Goal: Ask a question

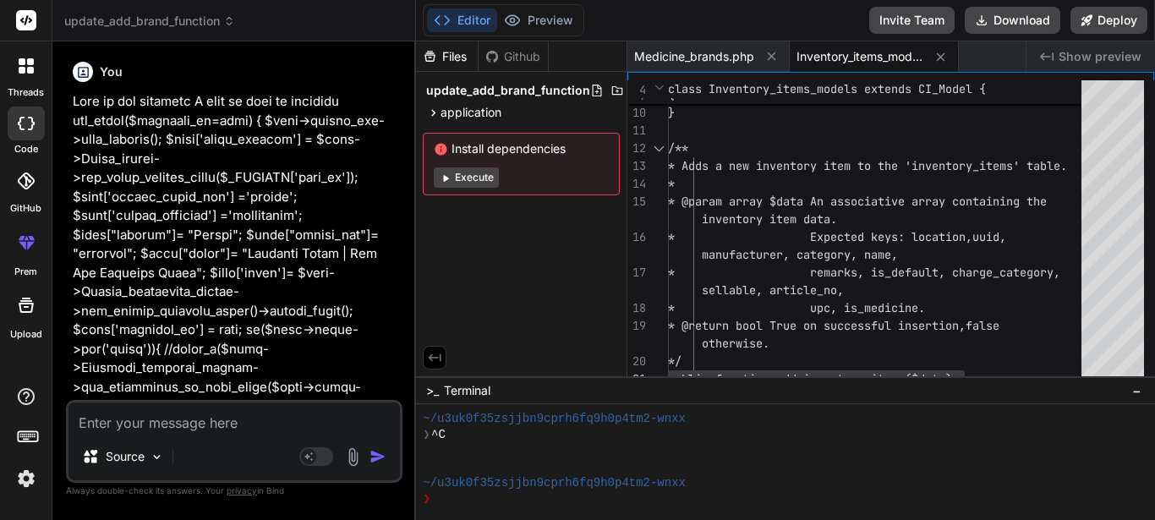
click at [210, 435] on div "Source Agent Mode. When this toggle is activated, AI automatically makes decisi…" at bounding box center [234, 441] width 336 height 83
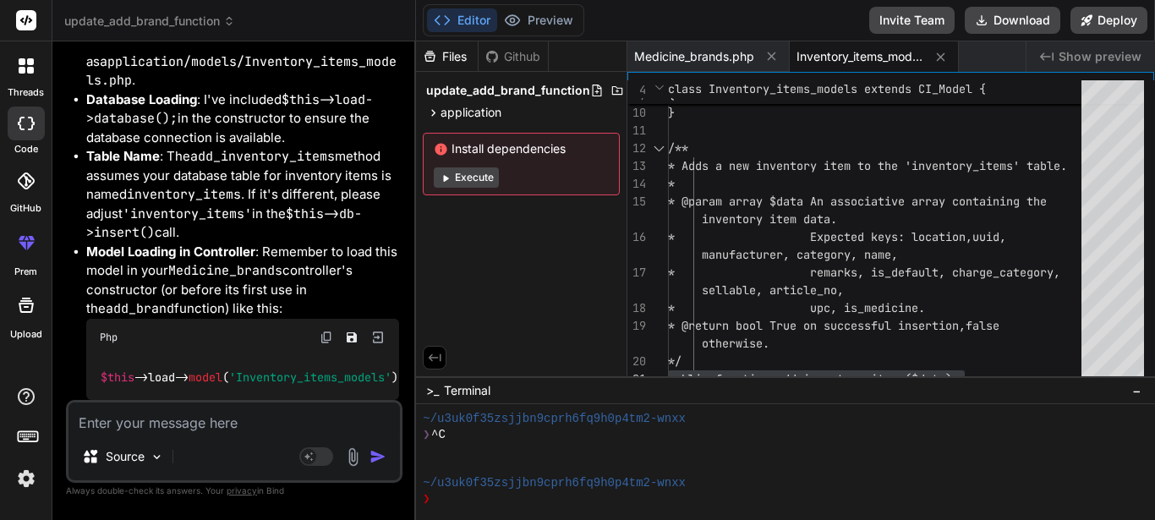
click at [211, 420] on textarea at bounding box center [233, 417] width 331 height 30
type textarea "w"
type textarea "x"
type textarea "wh"
type textarea "x"
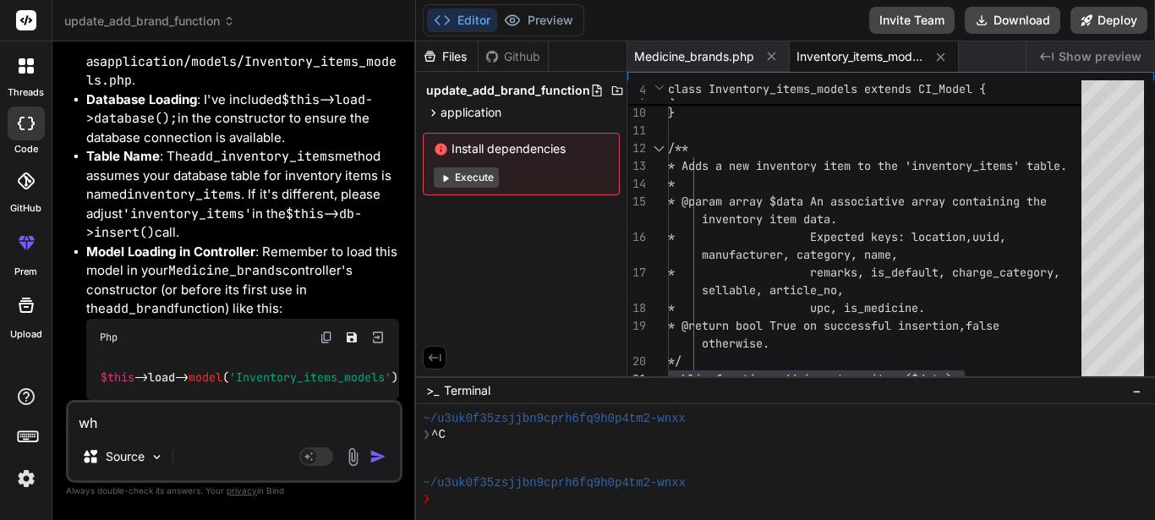
type textarea "whe"
type textarea "x"
type textarea "when"
type textarea "x"
type textarea "when"
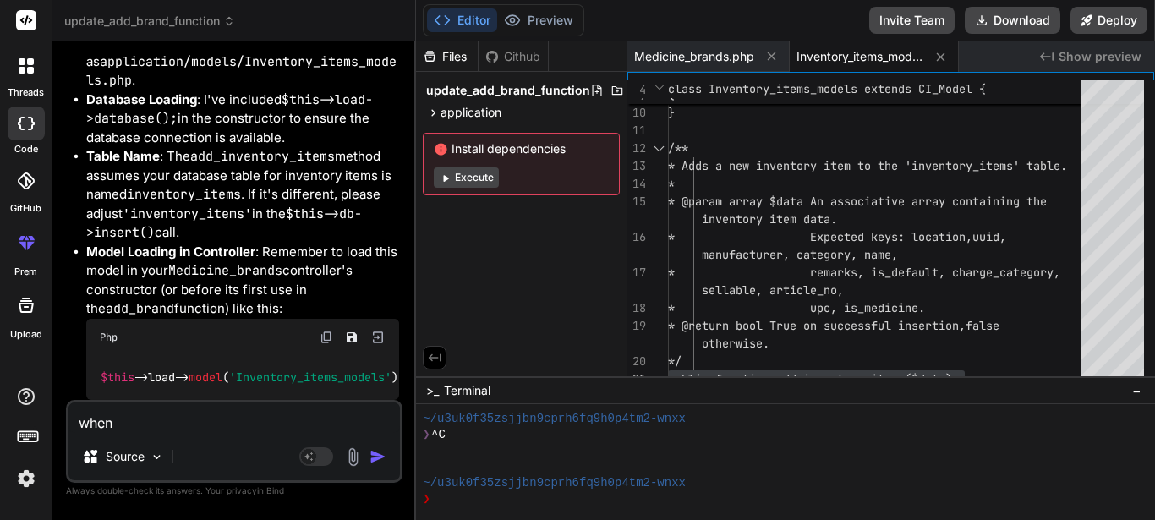
type textarea "x"
type textarea "when I"
type textarea "x"
type textarea "when I"
type textarea "x"
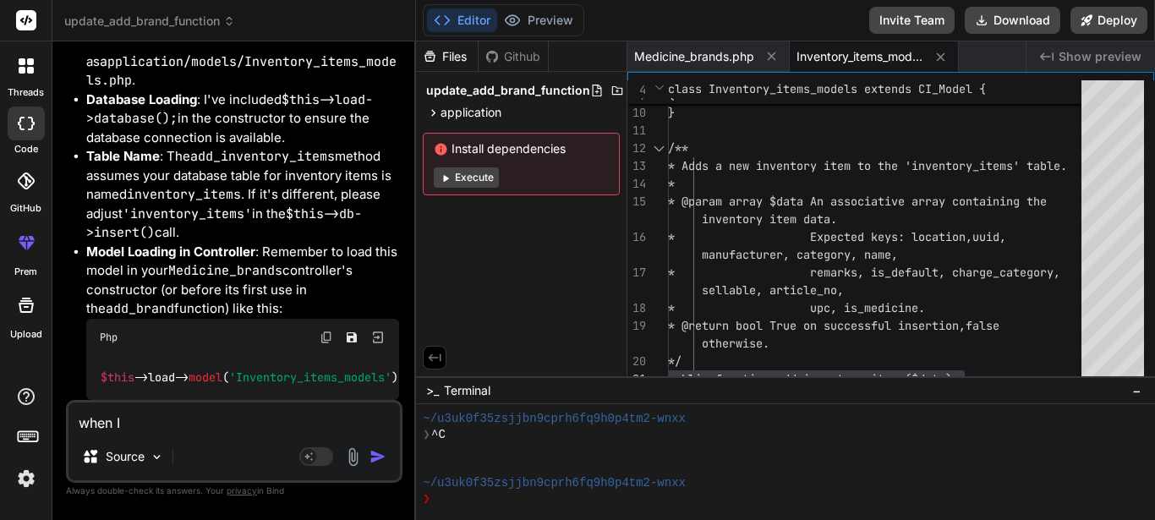
type textarea "when I s"
type textarea "x"
type textarea "when I sa"
type textarea "x"
type textarea "when I sav"
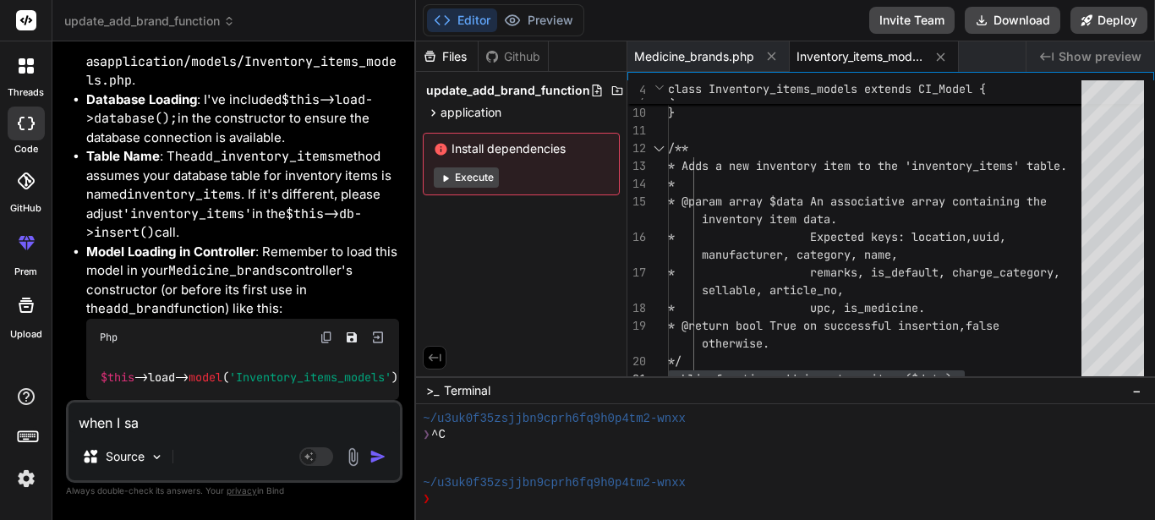
type textarea "x"
type textarea "when I save"
type textarea "x"
type textarea "when I save"
type textarea "x"
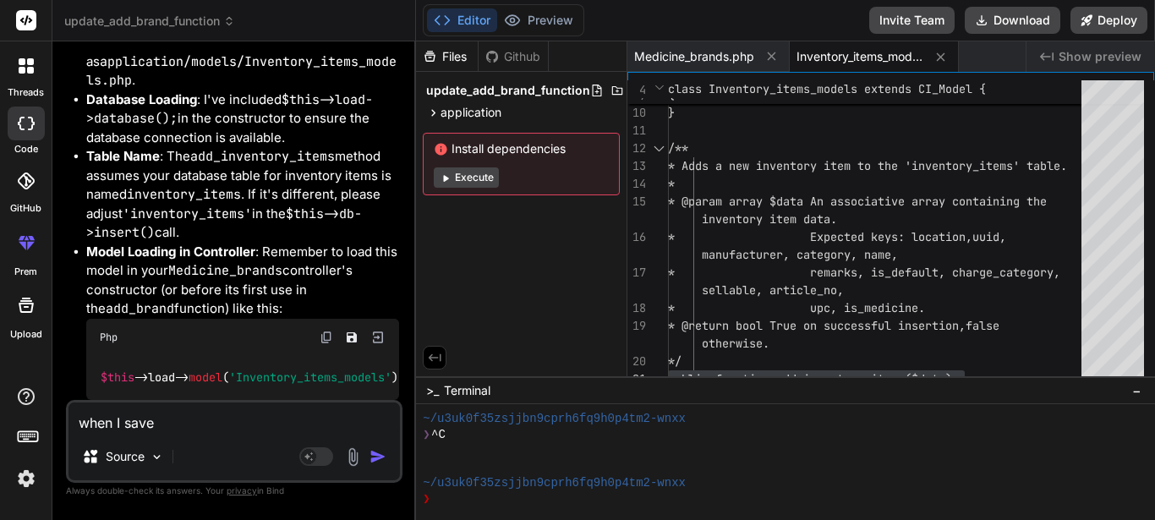
type textarea "when I save t"
type textarea "x"
type textarea "when I save th"
type textarea "x"
type textarea "when I save the"
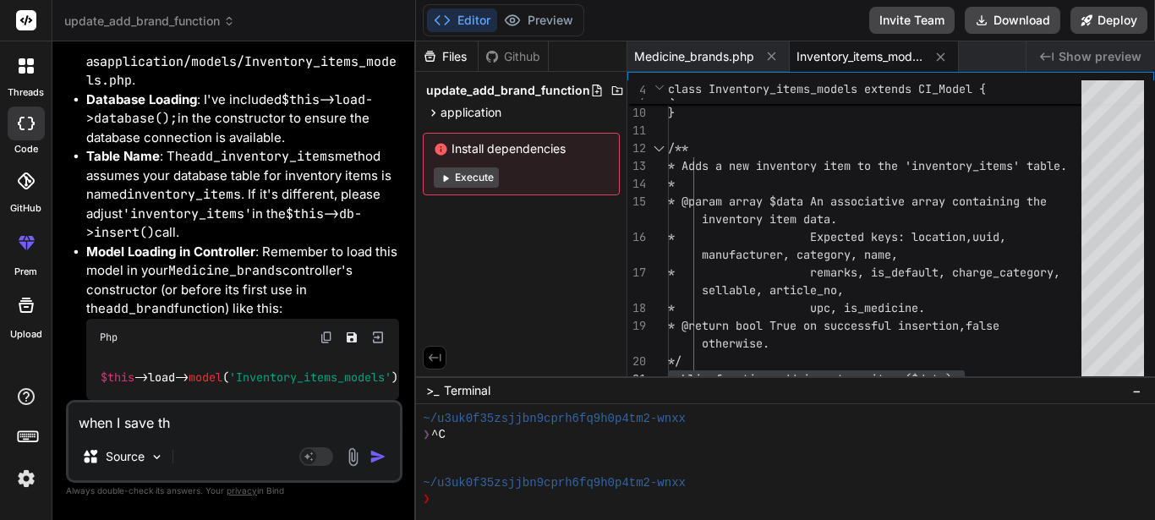
type textarea "x"
type textarea "when I save the"
type textarea "x"
type textarea "when I save the d"
type textarea "x"
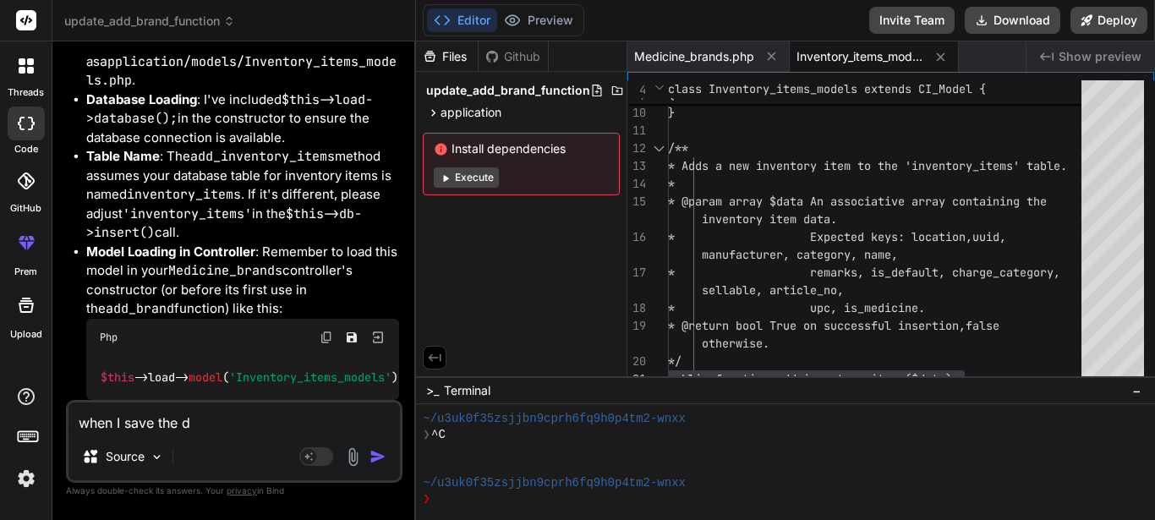
type textarea "when I save the da"
type textarea "x"
type textarea "when I save the dat"
type textarea "x"
type textarea "when I save the data"
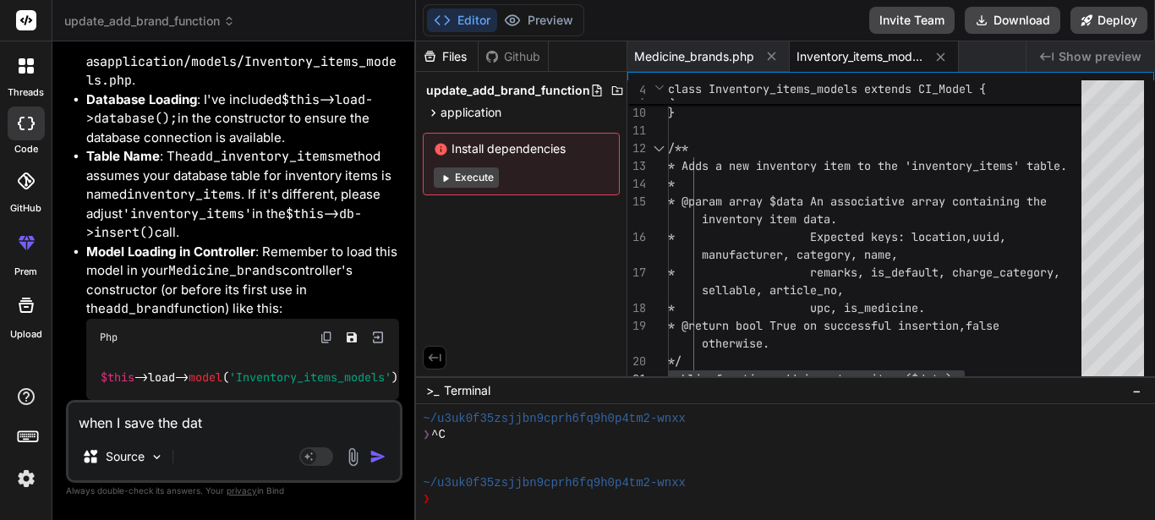
type textarea "x"
type textarea "when I save the data"
type textarea "x"
type textarea "when I save the data t"
type textarea "x"
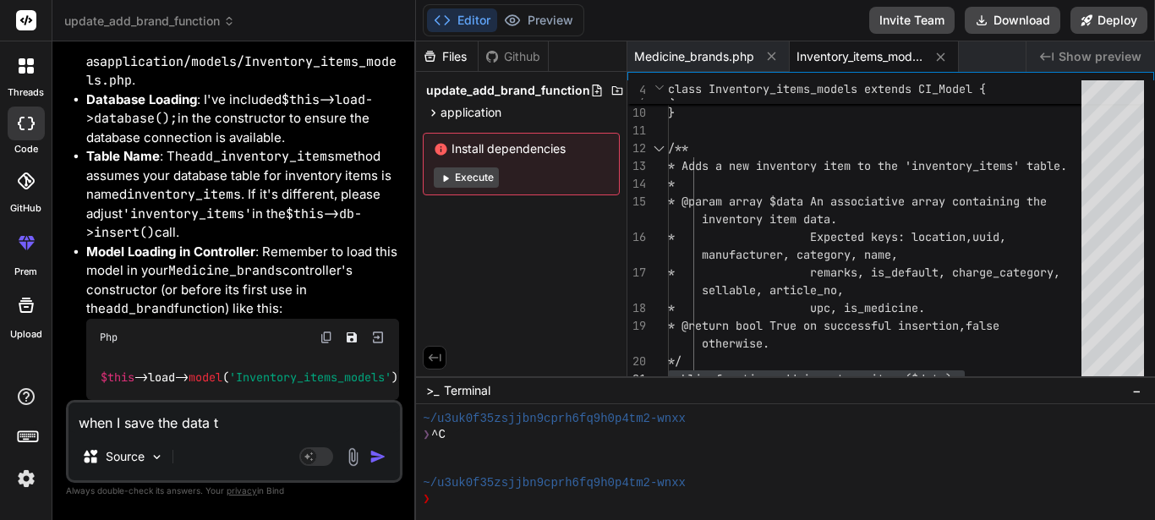
type textarea "when I save the data th"
type textarea "x"
type textarea "when I save the data the"
type textarea "x"
type textarea "when I save the data the"
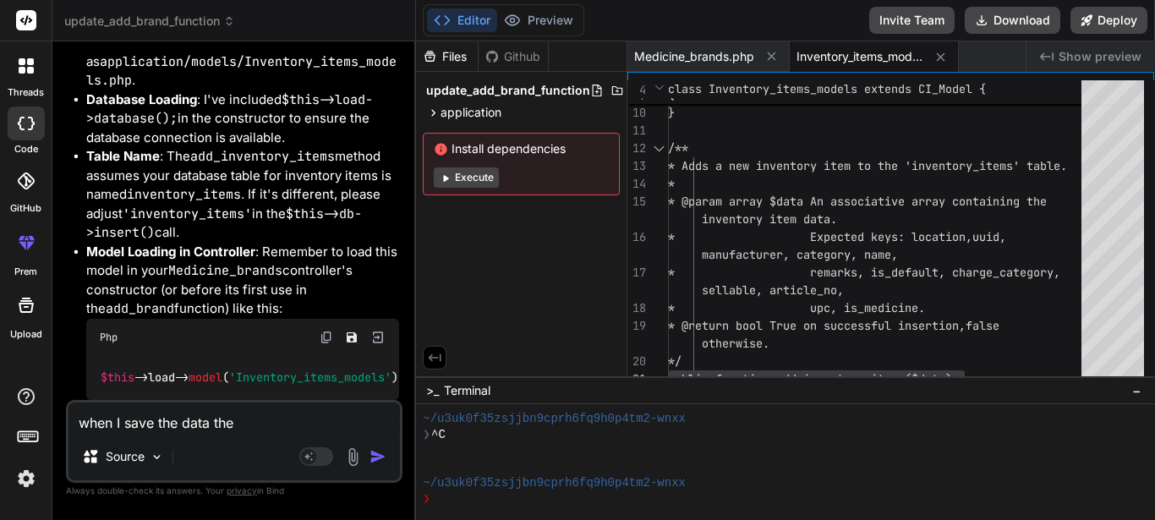
type textarea "x"
type textarea "when I save the data the o"
type textarea "x"
type textarea "when I save the data the on"
type textarea "x"
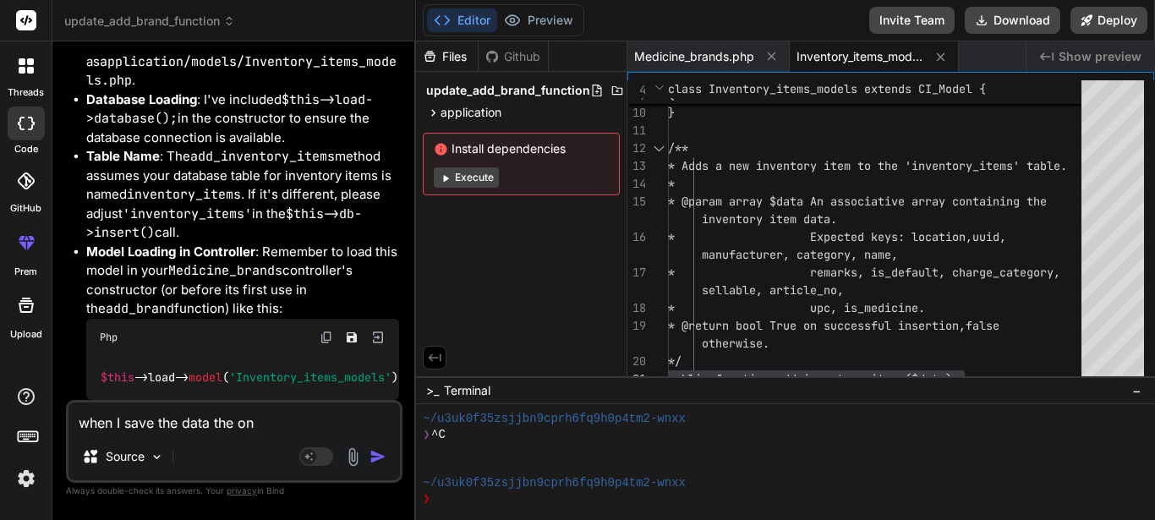
type textarea "when I save the data the one"
type textarea "x"
type textarea "when I save the data the one'"
type textarea "x"
type textarea "when I save the data the one's"
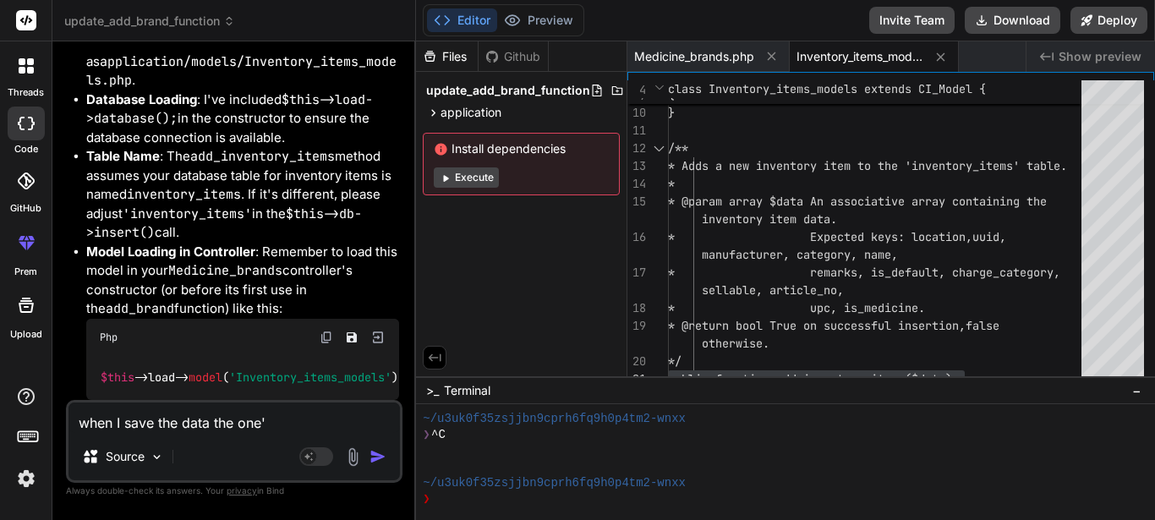
type textarea "x"
type textarea "when I save the data the one's"
type textarea "x"
type textarea "when I save the data the one's"
type textarea "x"
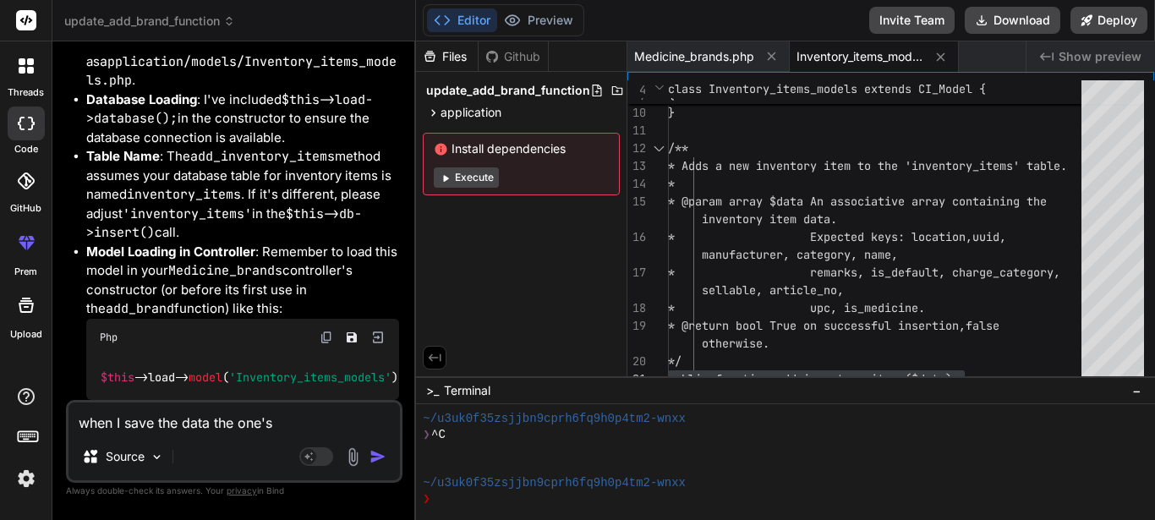
type textarea "when I save the data the one'"
type textarea "x"
type textarea "when I save the data the one"
type textarea "x"
type textarea "when I save the data the ones"
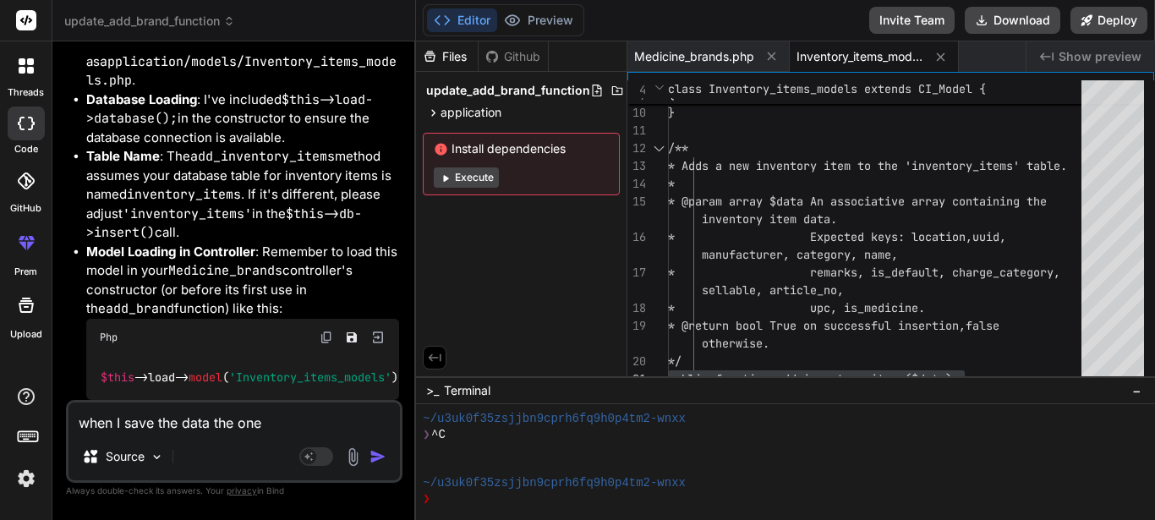
type textarea "x"
type textarea "when I save the data the ones"
type textarea "x"
type textarea "when I save the data the ones t"
type textarea "x"
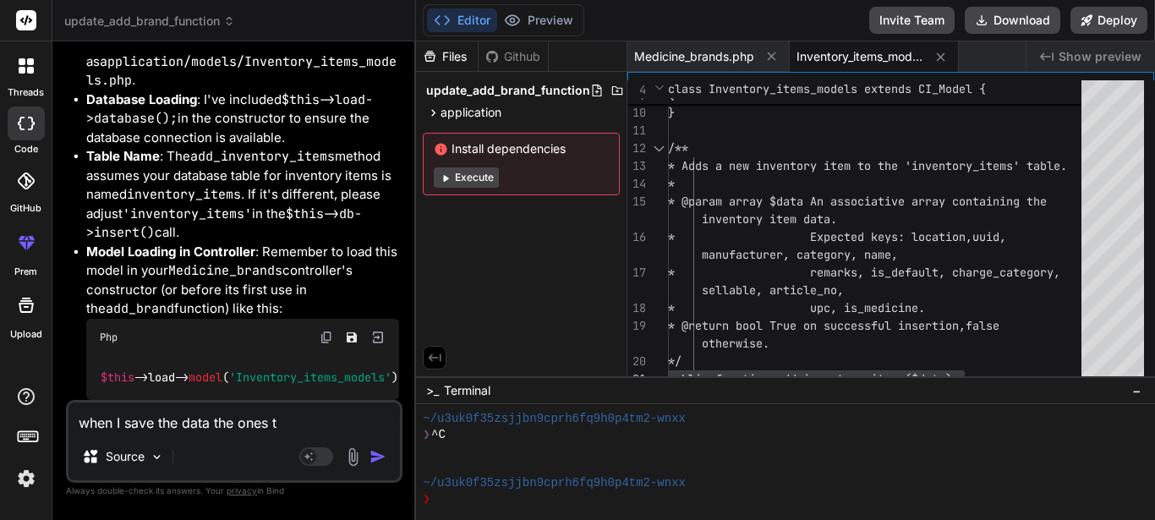
type textarea "when I save the data the ones th"
type textarea "x"
type textarea "when I save the data the ones tha"
type textarea "x"
type textarea "when I save the data the ones that"
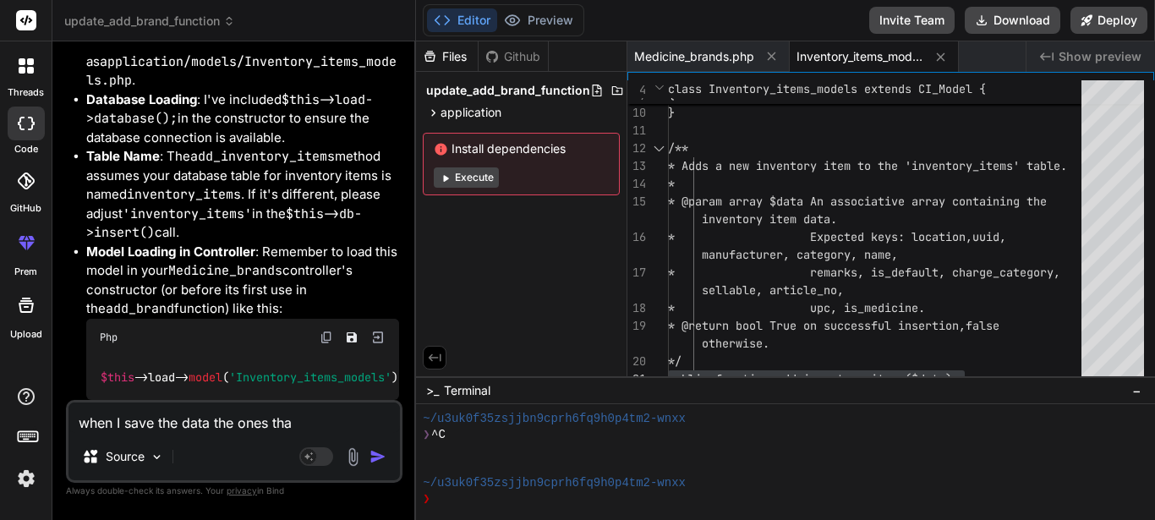
type textarea "x"
type textarea "when I save the data the ones that"
type textarea "x"
type textarea "when I save the data the ones that I"
type textarea "x"
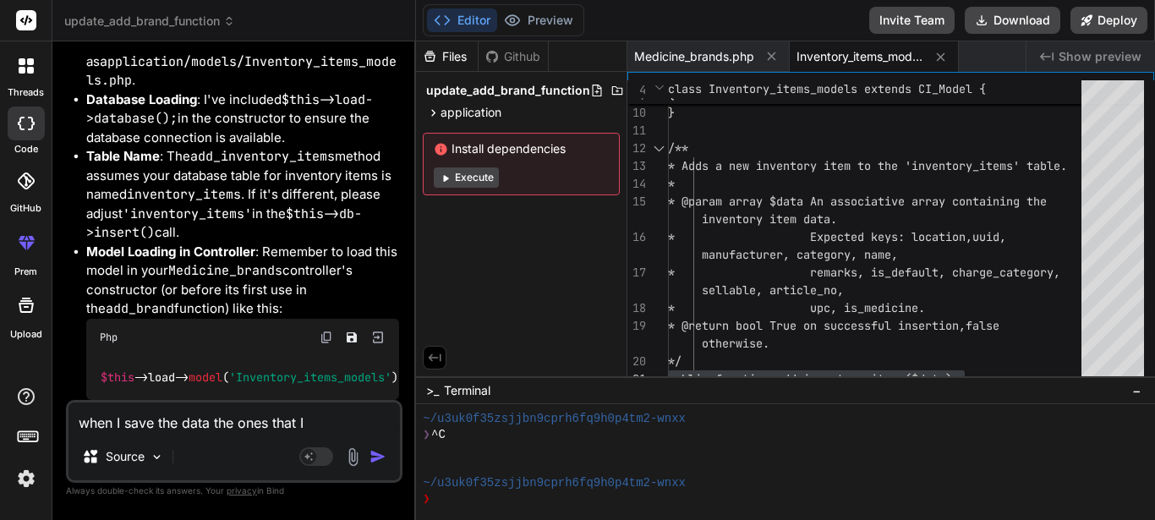
type textarea "when I save the data the ones that"
type textarea "x"
type textarea "when I save the data the ones that a"
type textarea "x"
type textarea "when I save the data the ones that ar"
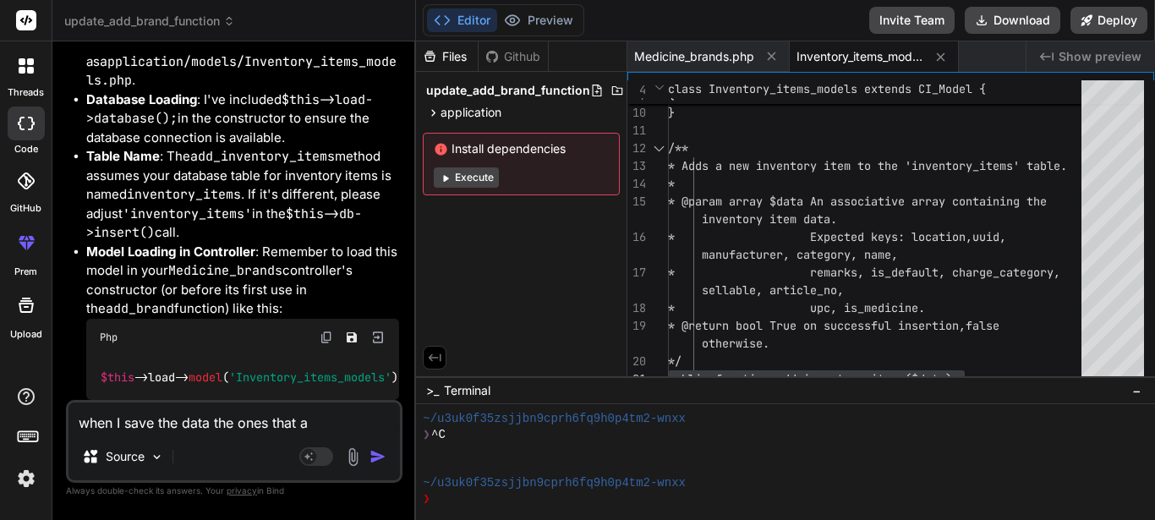
type textarea "x"
type textarea "when I save the data the ones that are"
type textarea "x"
type textarea "when I save the data the ones that are"
type textarea "x"
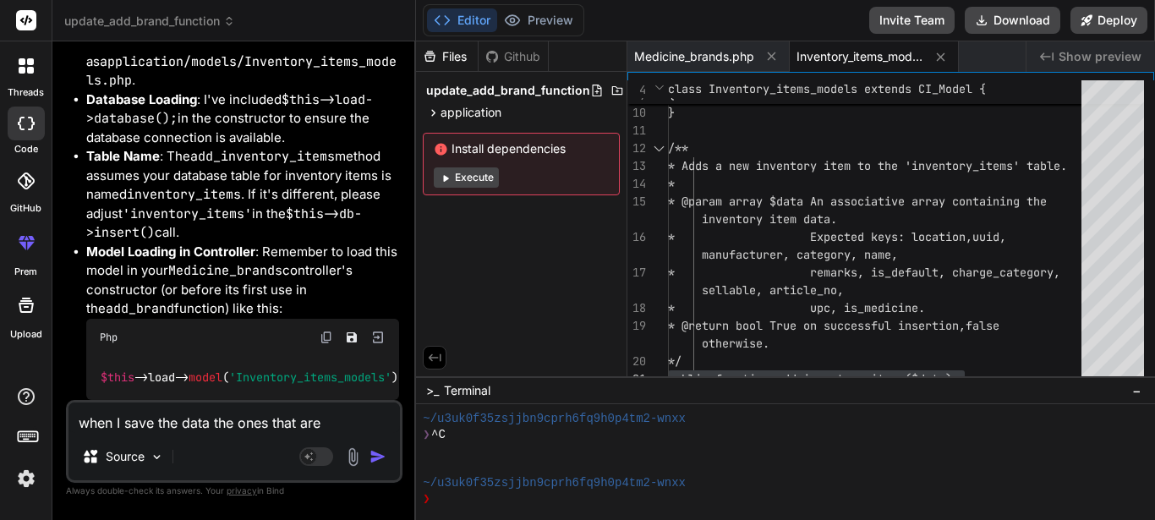
type textarea "when I save the data the ones that are s"
type textarea "x"
type textarea "when I save the data the ones that are su"
type textarea "x"
type textarea "when I save the data the ones that are sup"
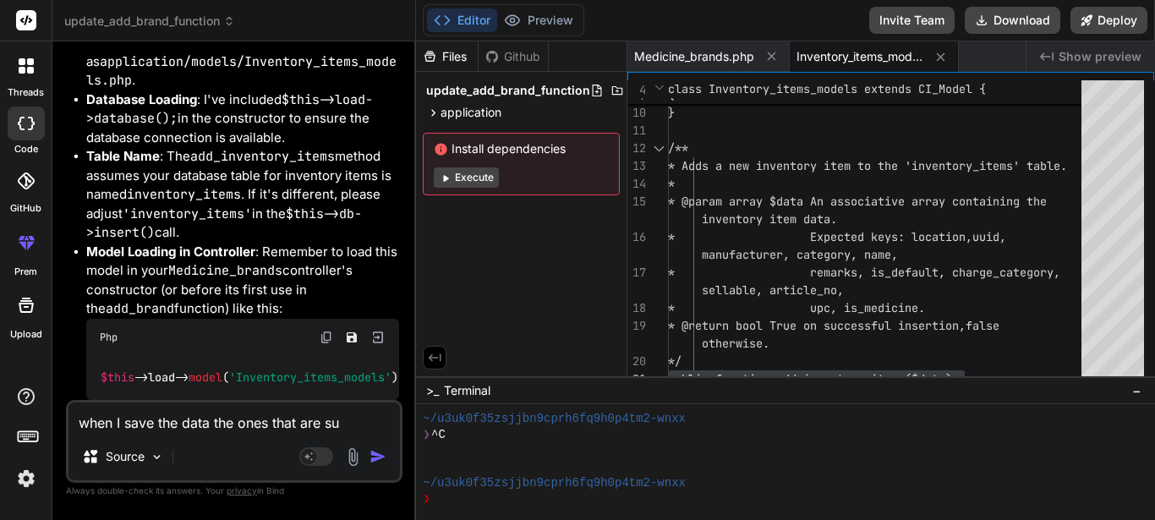
type textarea "x"
type textarea "when I save the data the ones that are supp"
type textarea "x"
type textarea "when I save the data the ones that are suppo"
type textarea "x"
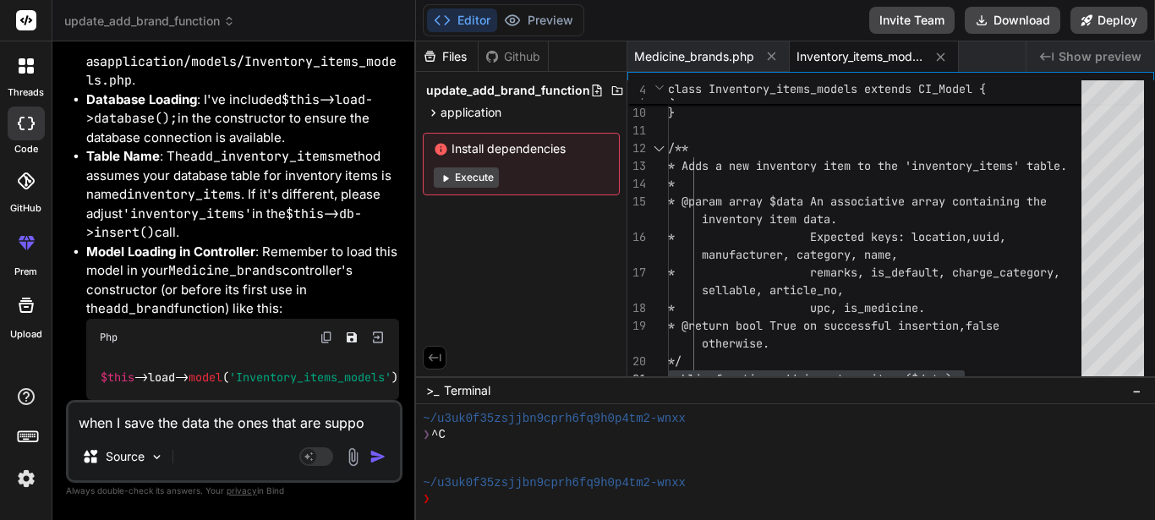
type textarea "when I save the data the ones that are suppos"
type textarea "x"
type textarea "when I save the data the ones that are suppose"
type textarea "x"
type textarea "when I save the data the ones that are supposed"
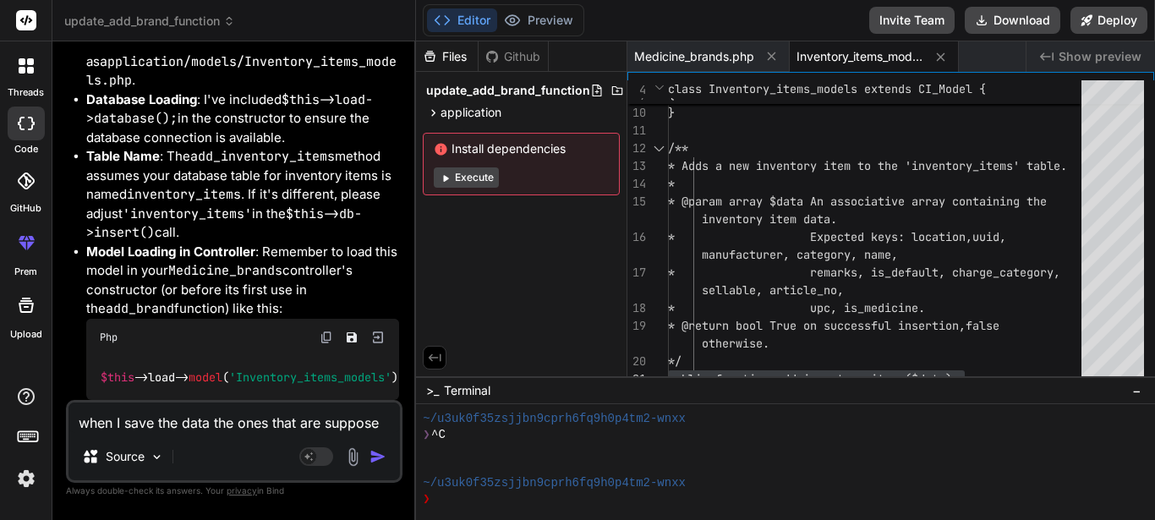
type textarea "x"
type textarea "when I save the data the ones that are supposed"
type textarea "x"
type textarea "when I save the data the ones that are supposed t"
type textarea "x"
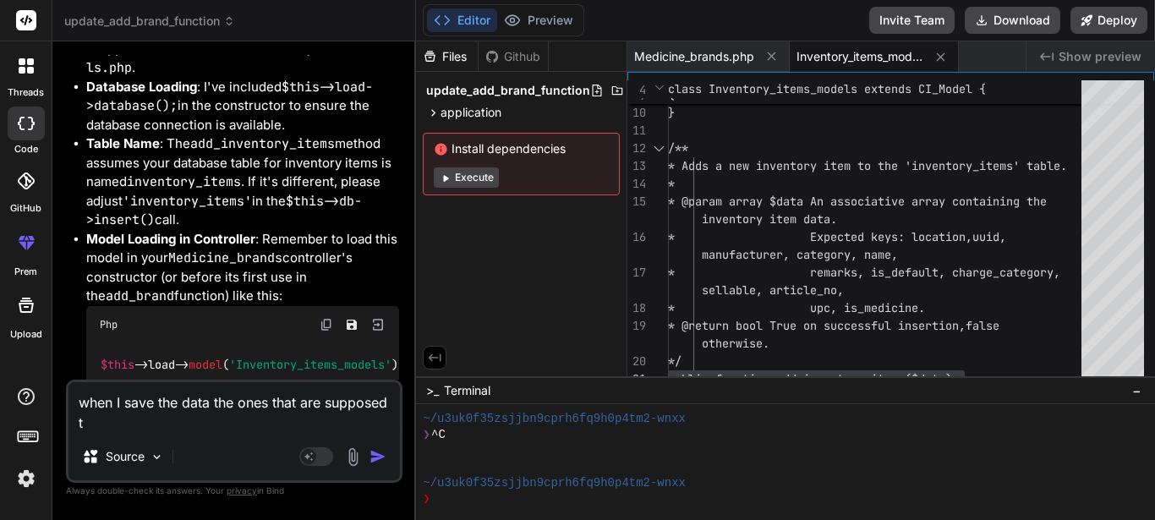
type textarea "when I save the data the ones that are supposed to"
type textarea "x"
type textarea "when I save the data the ones that are supposed to"
type textarea "x"
type textarea "when I save the data the ones that are supposed to b"
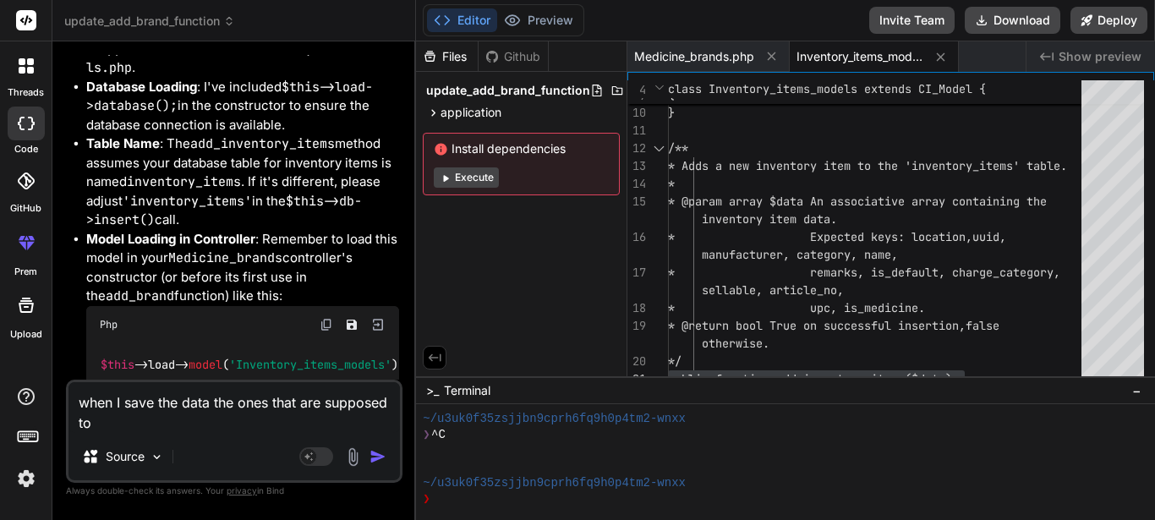
type textarea "x"
type textarea "when I save the data the ones that are supposed to be"
type textarea "x"
type textarea "when I save the data the ones that are supposed to be"
type textarea "x"
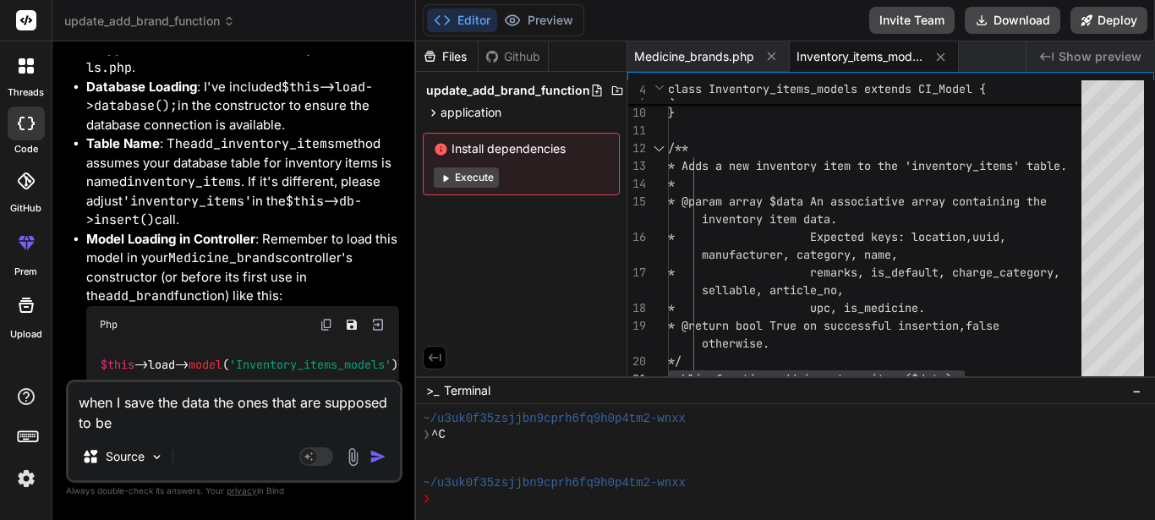
type textarea "when I save the data the ones that are supposed to be s"
type textarea "x"
type textarea "when I save the data the ones that are supposed to be sa"
type textarea "x"
type textarea "when I save the data the ones that are supposed to be sav"
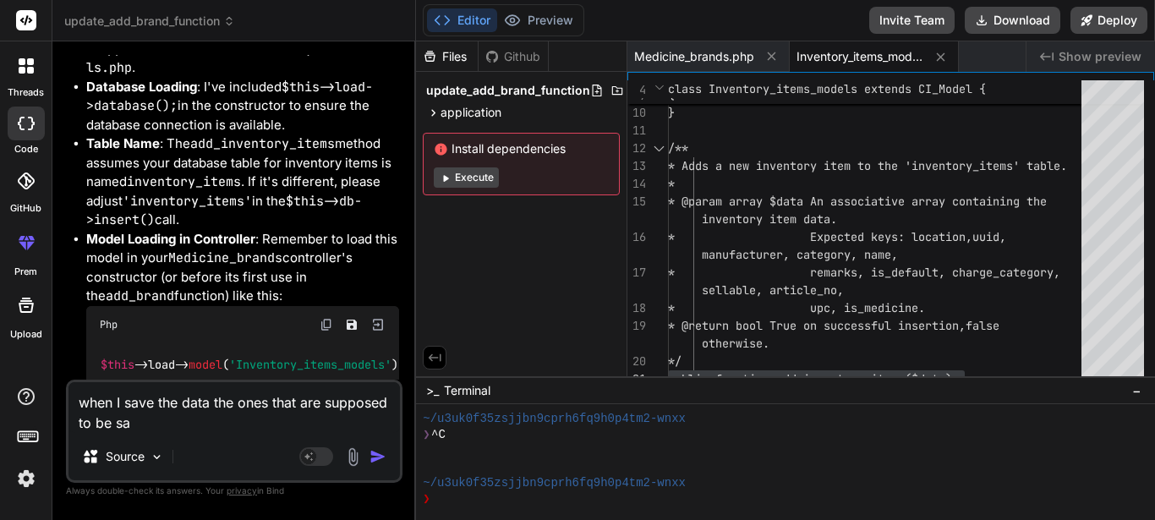
type textarea "x"
type textarea "when I save the data the ones that are supposed to be save"
type textarea "x"
type textarea "when I save the data the ones that are supposed to be save"
type textarea "x"
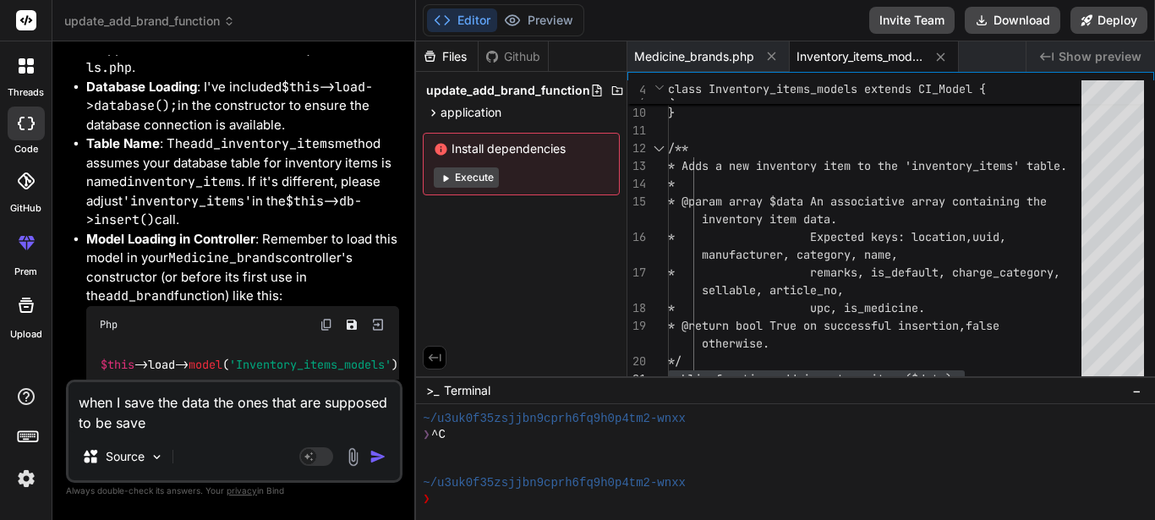
type textarea "when I save the data the ones that are supposed to be save i"
type textarea "x"
type textarea "when I save the data the ones that are supposed to be save in"
type textarea "x"
type textarea "when I save the data the ones that are supposed to be save in"
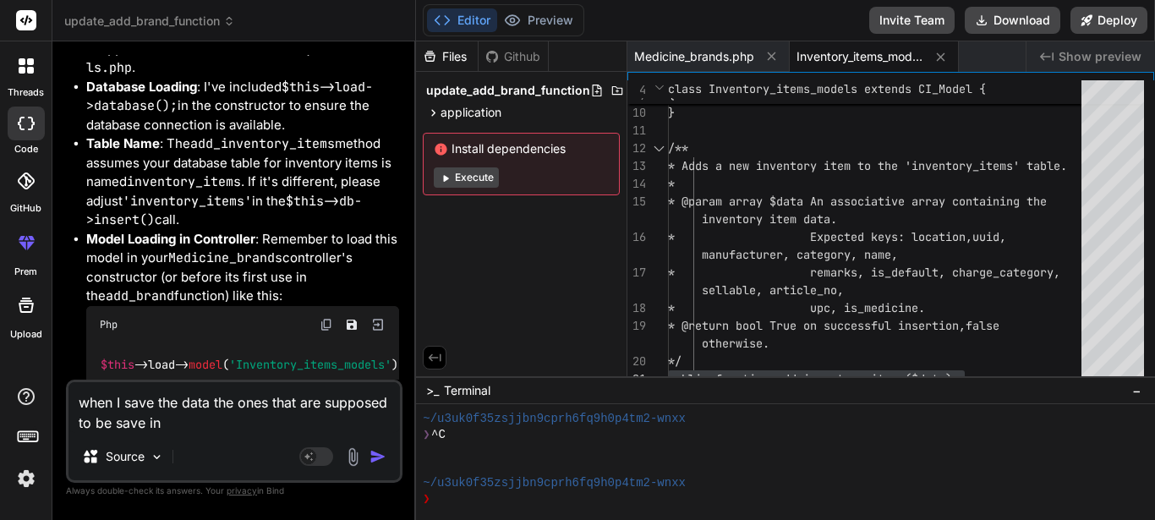
type textarea "x"
type textarea "when I save the data the ones that are supposed to be save in t"
type textarea "x"
type textarea "when I save the data the ones that are supposed to be save in th"
type textarea "x"
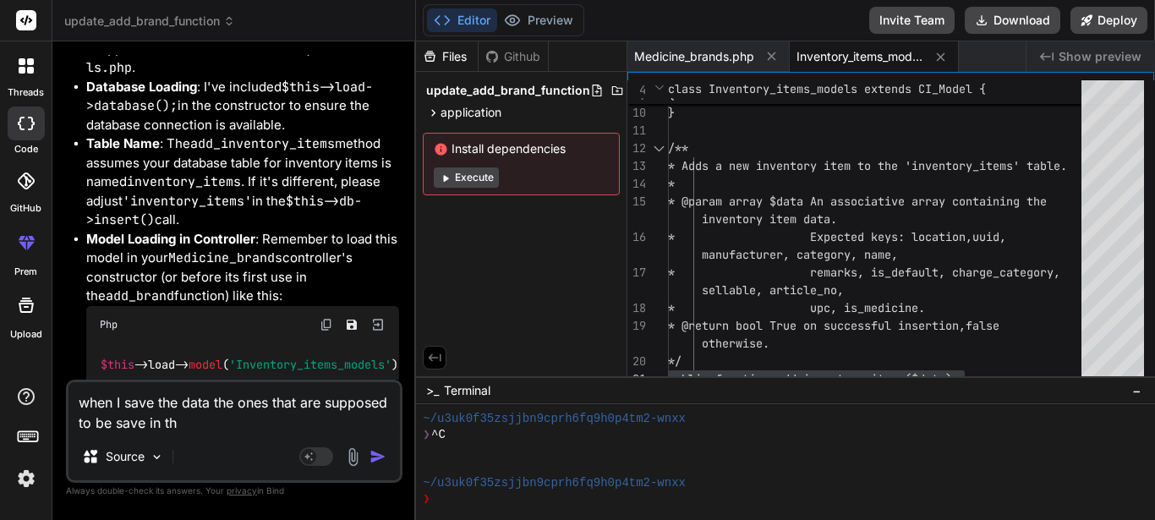
type textarea "when I save the data the ones that are supposed to be save in the"
type textarea "x"
type textarea "when I save the data the ones that are supposed to be save in the"
type textarea "x"
type textarea "when I save the data the ones that are supposed to be save in the i"
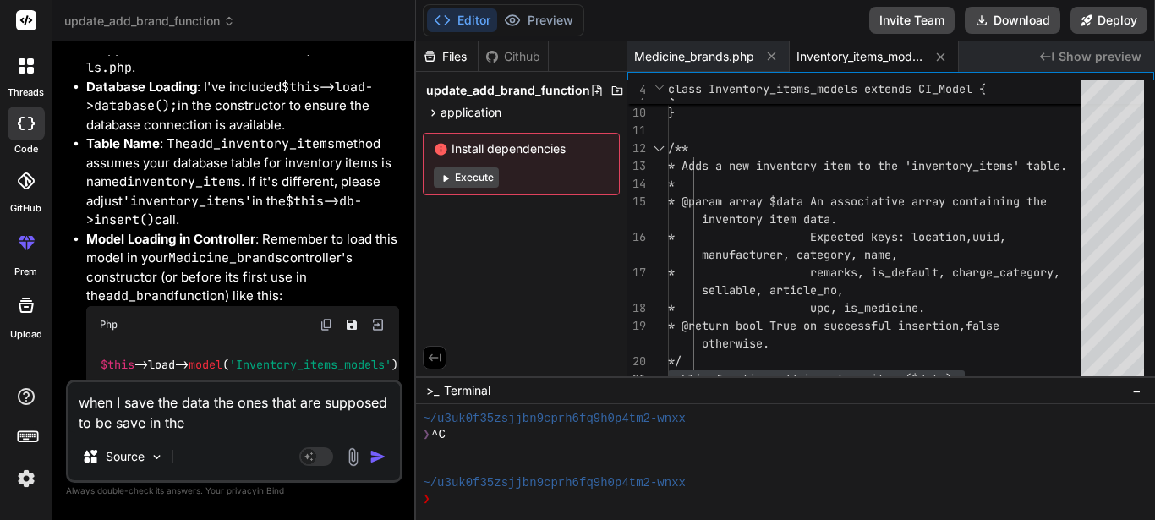
type textarea "x"
type textarea "when I save the data the ones that are supposed to be save in the in"
type textarea "x"
type textarea "when I save the data the ones that are supposed to be save in the inv"
type textarea "x"
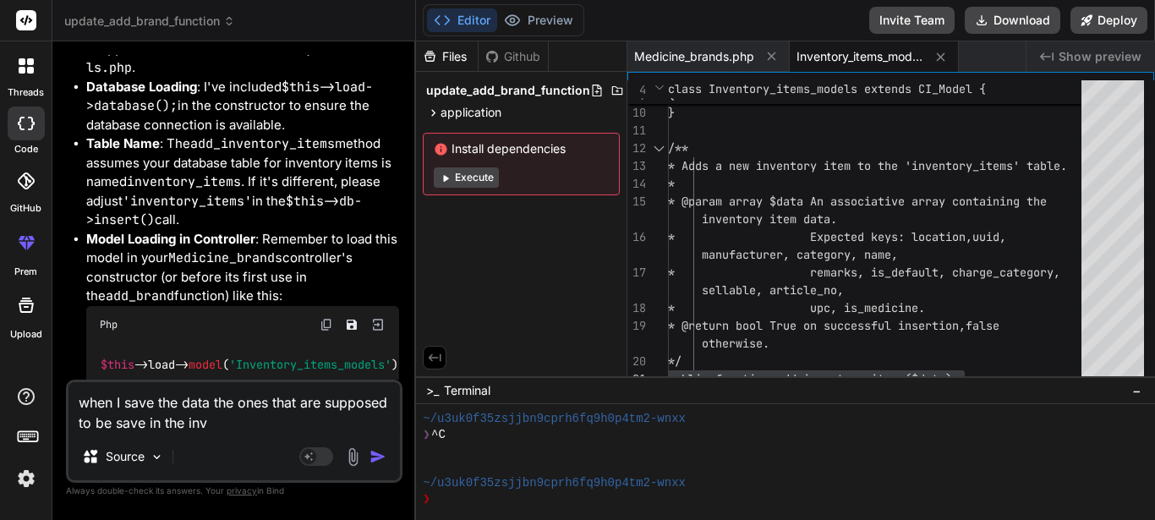
type textarea "when I save the data the ones that are supposed to be save in the inve"
type textarea "x"
type textarea "when I save the data the ones that are supposed to be save in the inven"
type textarea "x"
type textarea "when I save the data the ones that are supposed to be save in the invent"
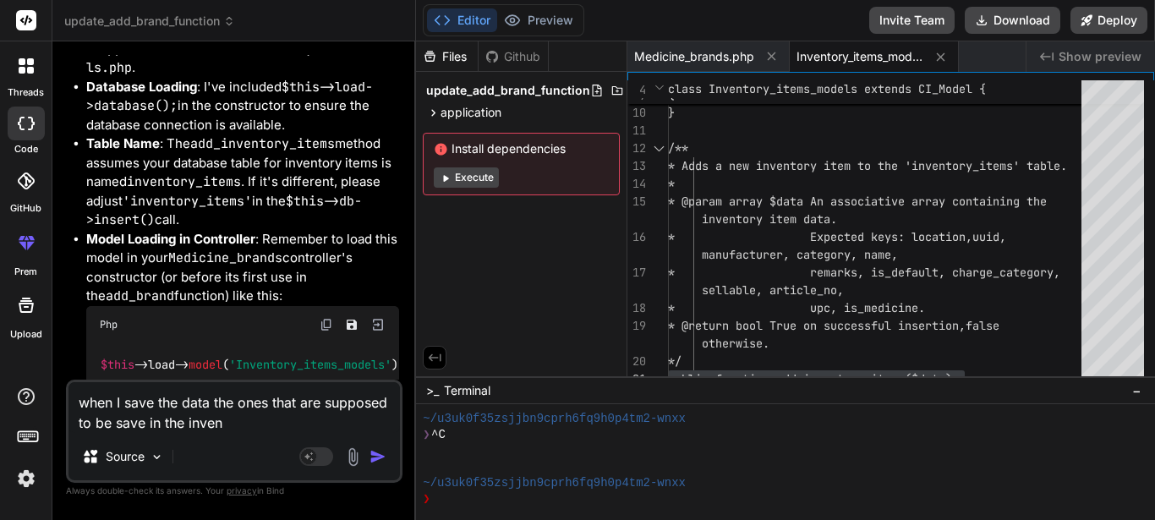
type textarea "x"
type textarea "when I save the data the ones that are supposed to be save in the invento"
type textarea "x"
type textarea "when I save the data the ones that are supposed to be save in the inventor"
type textarea "x"
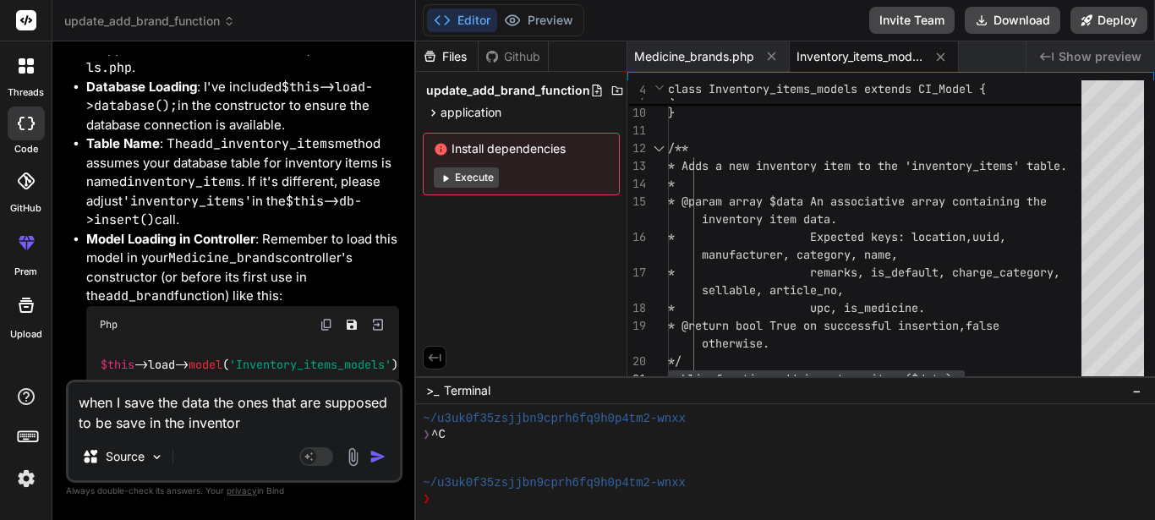
type textarea "when I save the data the ones that are supposed to be save in the inventory"
type textarea "x"
type textarea "when I save the data the ones that are supposed to be save in the inventory"
type textarea "x"
type textarea "when I save the data the ones that are supposed to be save in the inventory a"
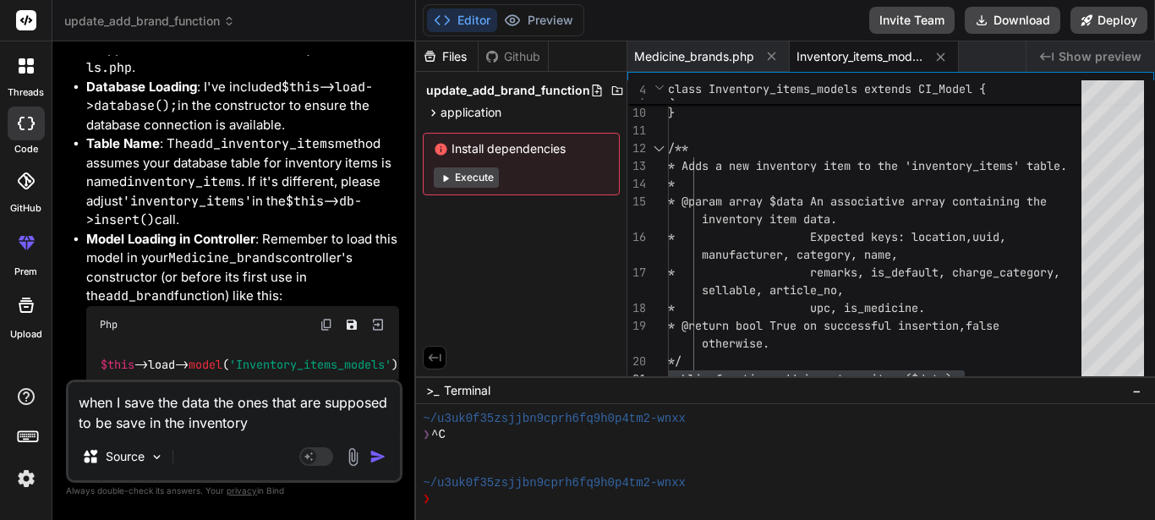
type textarea "x"
type textarea "when I save the data the ones that are supposed to be save in the inventory ar"
type textarea "x"
type textarea "when I save the data the ones that are supposed to be save in the inventory are"
type textarea "x"
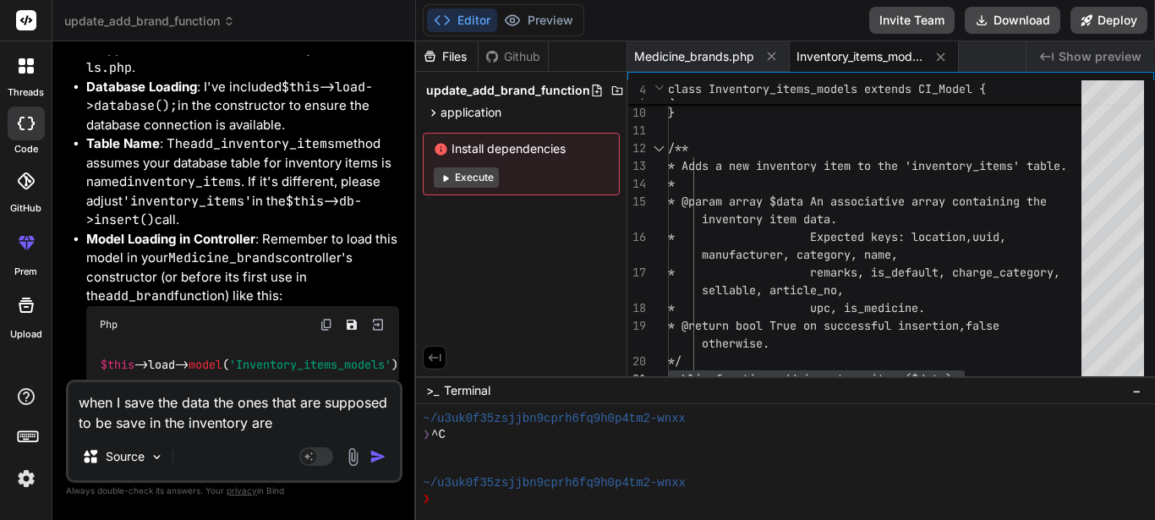
type textarea "when I save the data the ones that are supposed to be save in the inventory are"
type textarea "x"
type textarea "when I save the data the ones that are supposed to be save in the inventory are…"
type textarea "x"
type textarea "when I save the data the ones that are supposed to be save in the inventory are…"
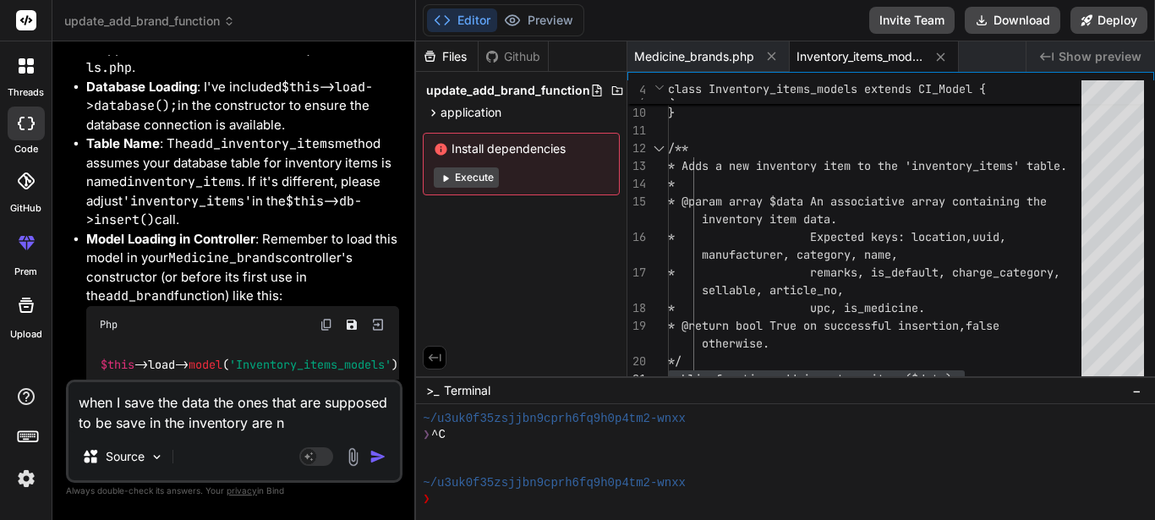
type textarea "x"
type textarea "when I save the data the ones that are supposed to be save in the inventory are…"
type textarea "x"
type textarea "when I save the data the ones that are supposed to be save in the inventory are…"
type textarea "x"
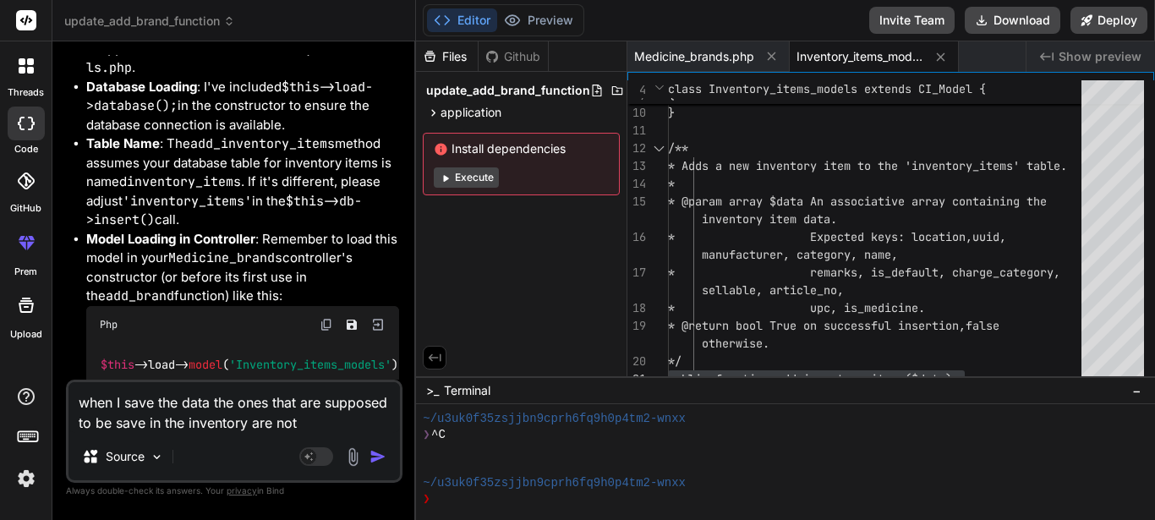
type textarea "when I save the data the ones that are supposed to be save in the inventory are…"
type textarea "x"
type textarea "when I save the data the ones that are supposed to be save in the inventory are…"
type textarea "x"
type textarea "when I save the data the ones that are supposed to be save in the inventory are…"
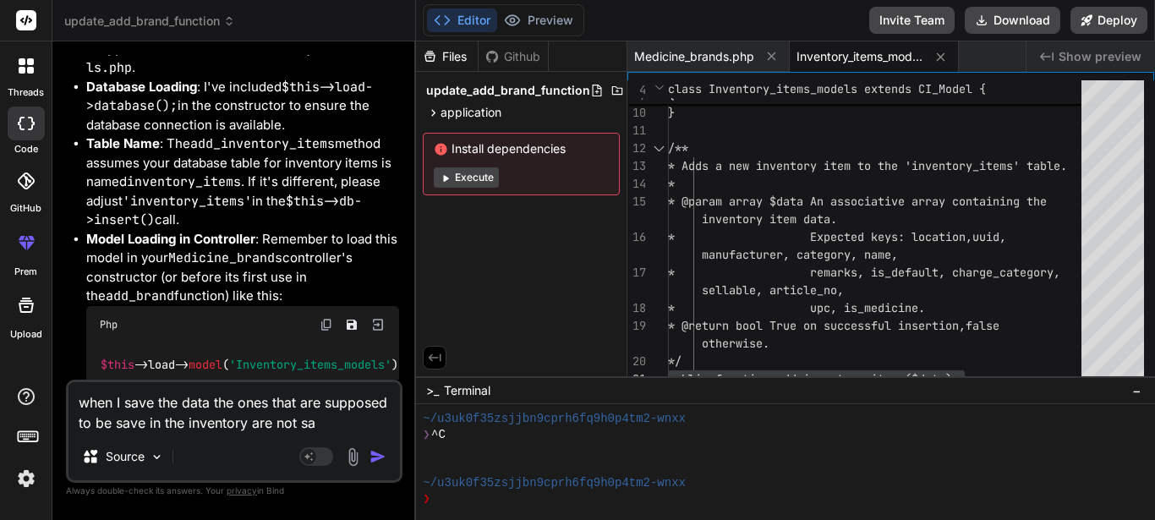
type textarea "x"
type textarea "when I save the data the ones that are supposed to be save in the inventory are…"
type textarea "x"
type textarea "when I save the data the ones that are supposed to be save in the inventory are…"
type textarea "x"
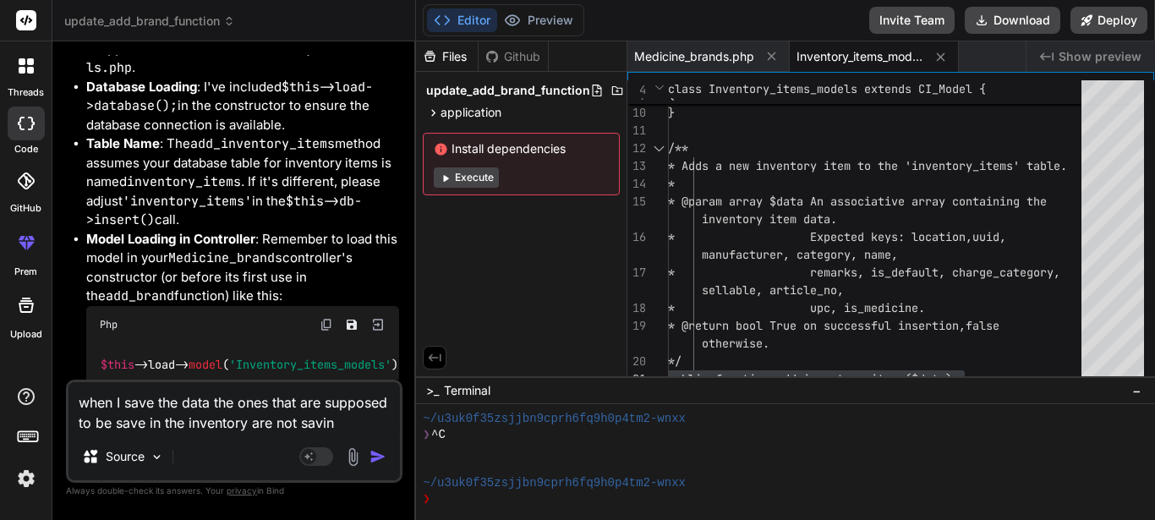
type textarea "when I save the data the ones that are supposed to be save in the inventory are…"
type textarea "x"
type textarea "when I save the data the ones that are supposed to be save in the inventory are…"
type textarea "x"
type textarea "when I save the data the ones that are supposed to be save in the inventory are…"
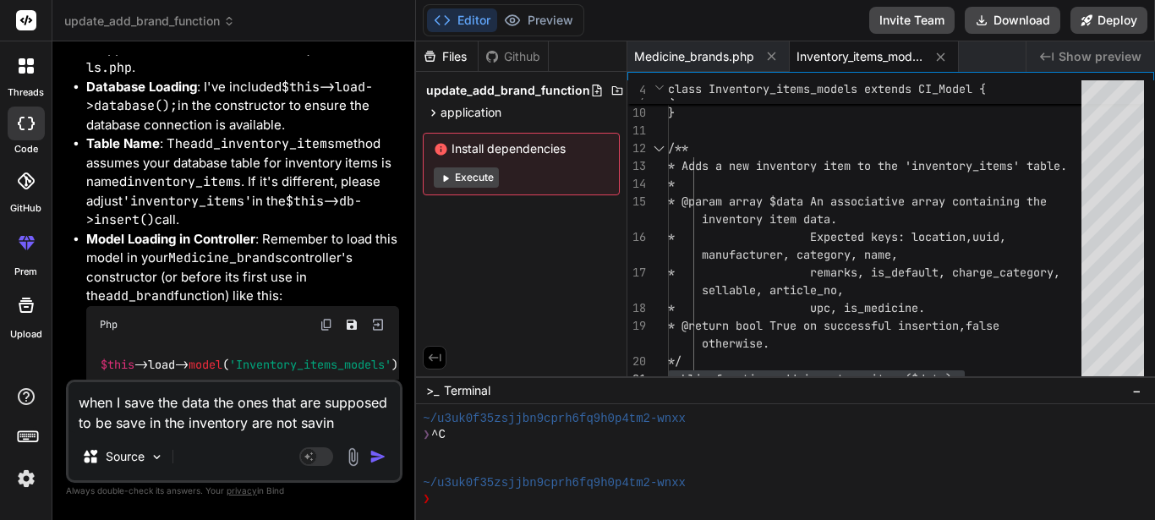
type textarea "x"
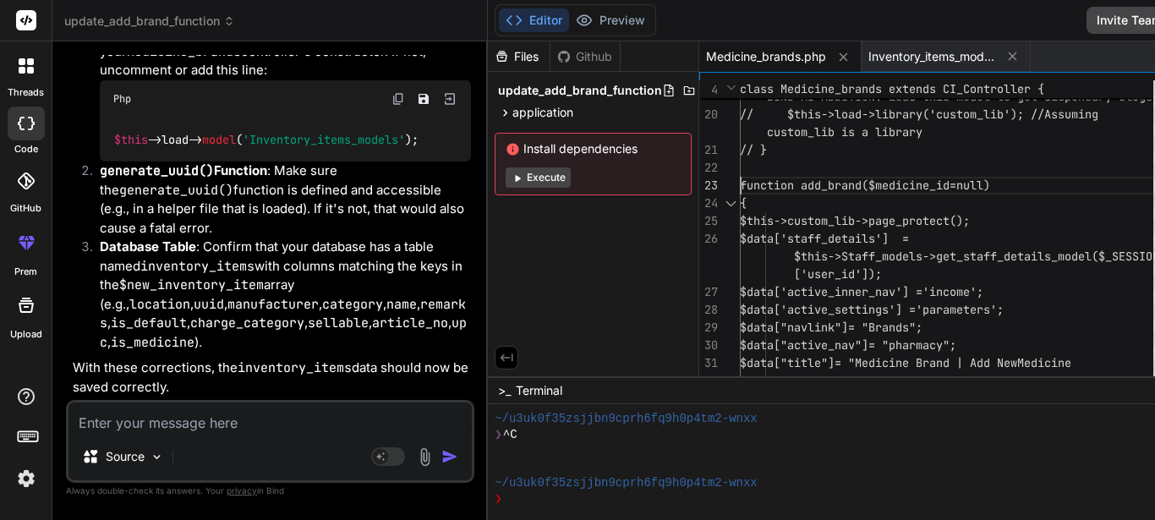
scroll to position [0, 0]
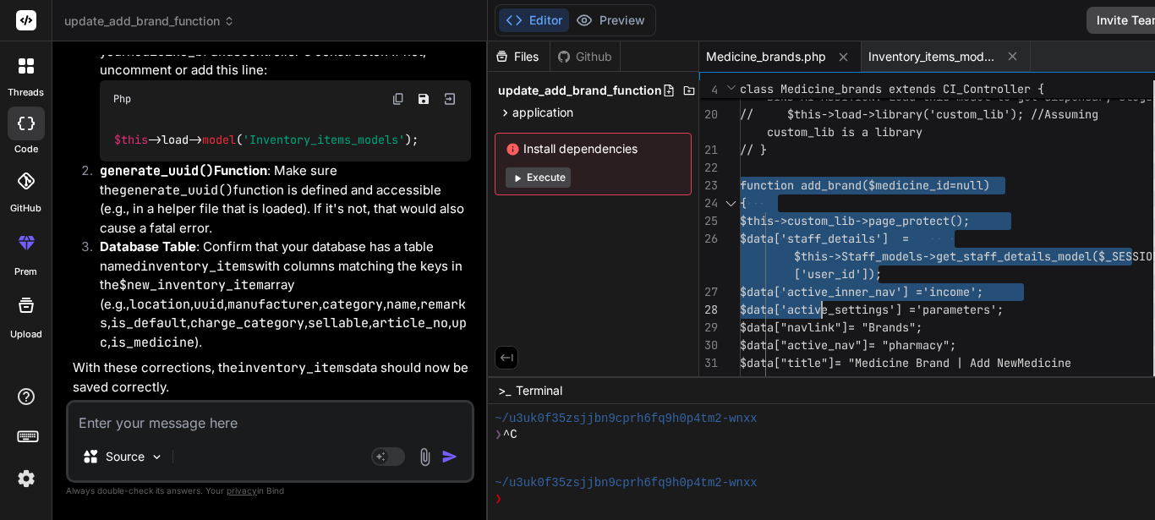
drag, startPoint x: 670, startPoint y: 183, endPoint x: 769, endPoint y: 304, distance: 156.8
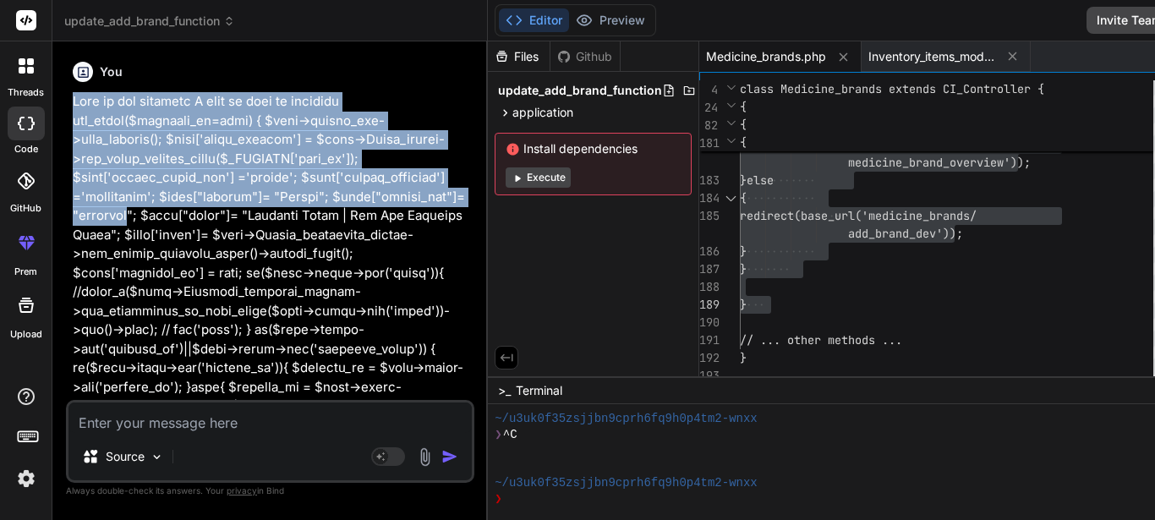
drag, startPoint x: 70, startPoint y: 97, endPoint x: 136, endPoint y: 258, distance: 173.6
click at [136, 258] on div "You Bind AI Certainly! I can help you modify the add_brand function to include …" at bounding box center [271, 227] width 405 height 345
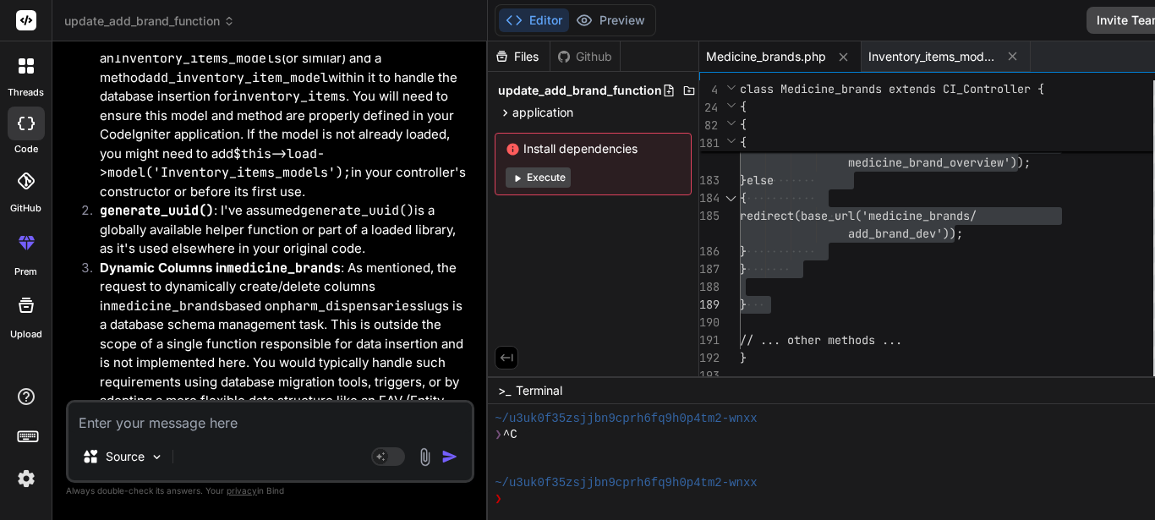
scroll to position [2959, 0]
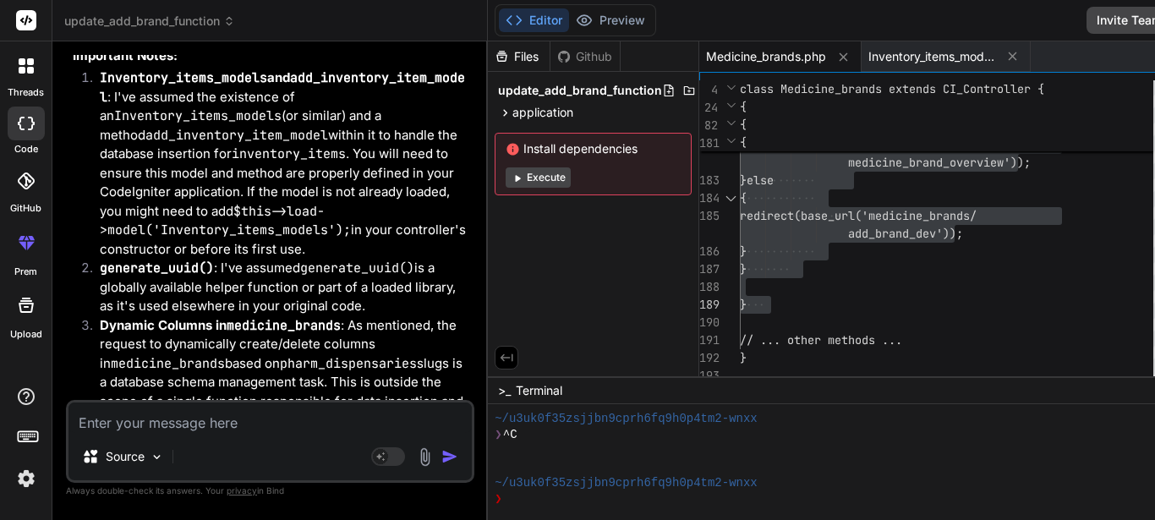
copy p "This is the function I want to work on function add_brand($medicine_id=null) { …"
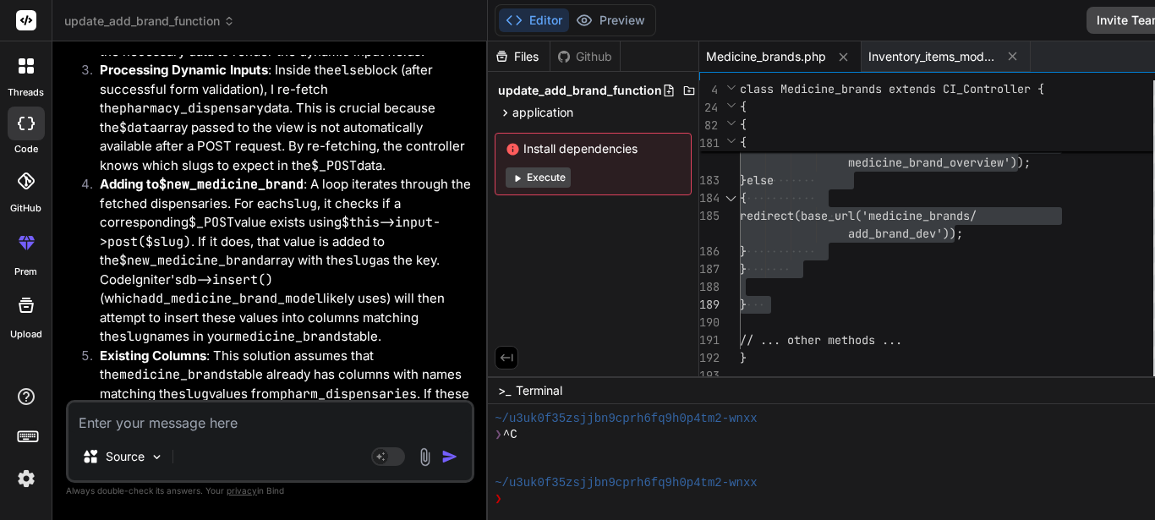
scroll to position [5748, 0]
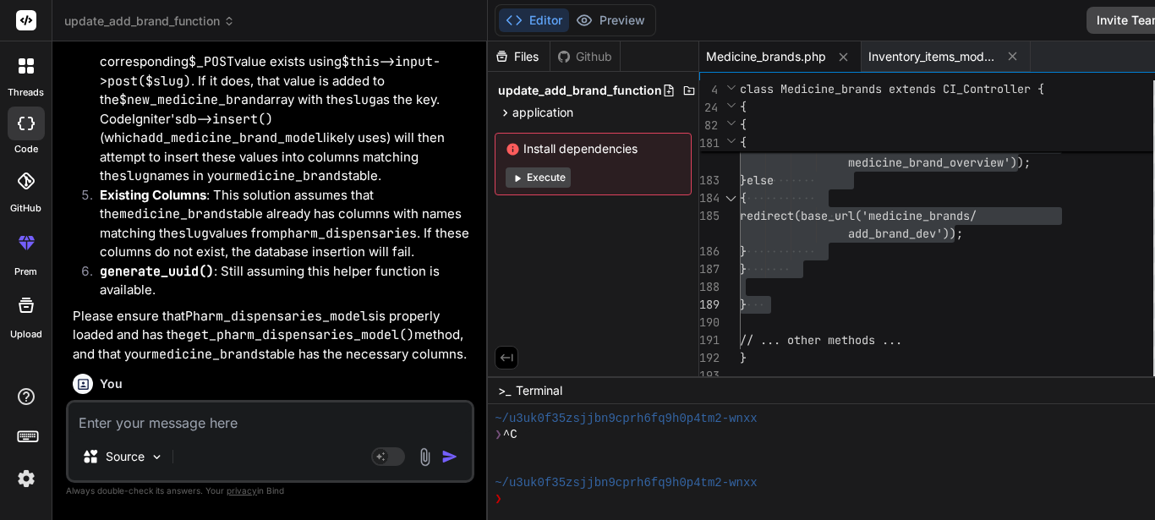
drag, startPoint x: 68, startPoint y: 121, endPoint x: 201, endPoint y: 164, distance: 140.4
click at [200, 163] on div "You Bind AI Certainly! I can help you modify the add_brand function to include …" at bounding box center [270, 287] width 408 height 464
copy p "the thing is you're not creating or deleting any column, your know is to add a …"
